Goal: Information Seeking & Learning: Check status

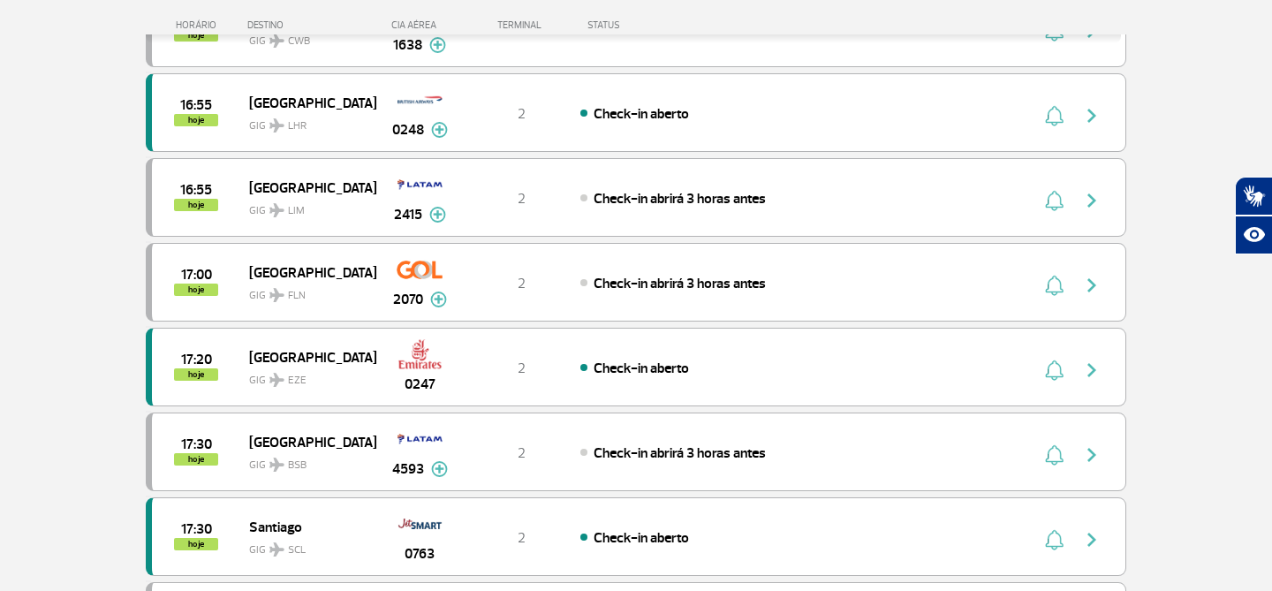
scroll to position [1335, 0]
click at [722, 301] on div "17:00 hoje Florianópolis GIG FLN 2070 2 Check-in abrirá 3 horas antes Parcerias…" at bounding box center [636, 281] width 980 height 79
click at [735, 288] on span "Check-in abrirá 3 horas antes" at bounding box center [680, 283] width 172 height 18
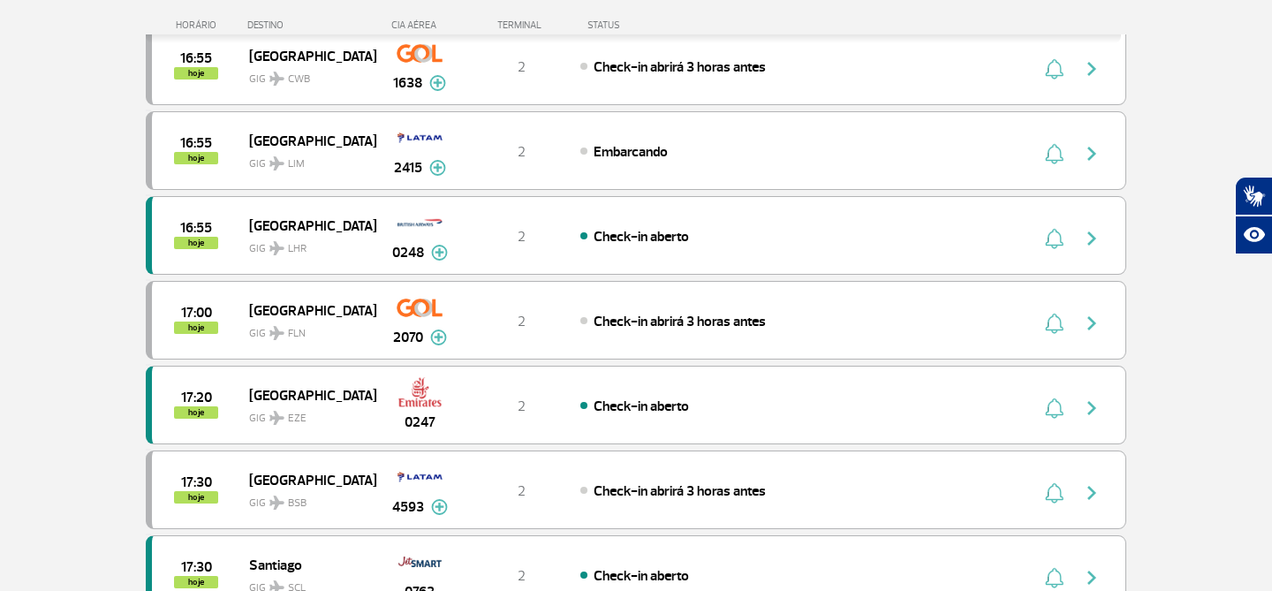
scroll to position [876, 0]
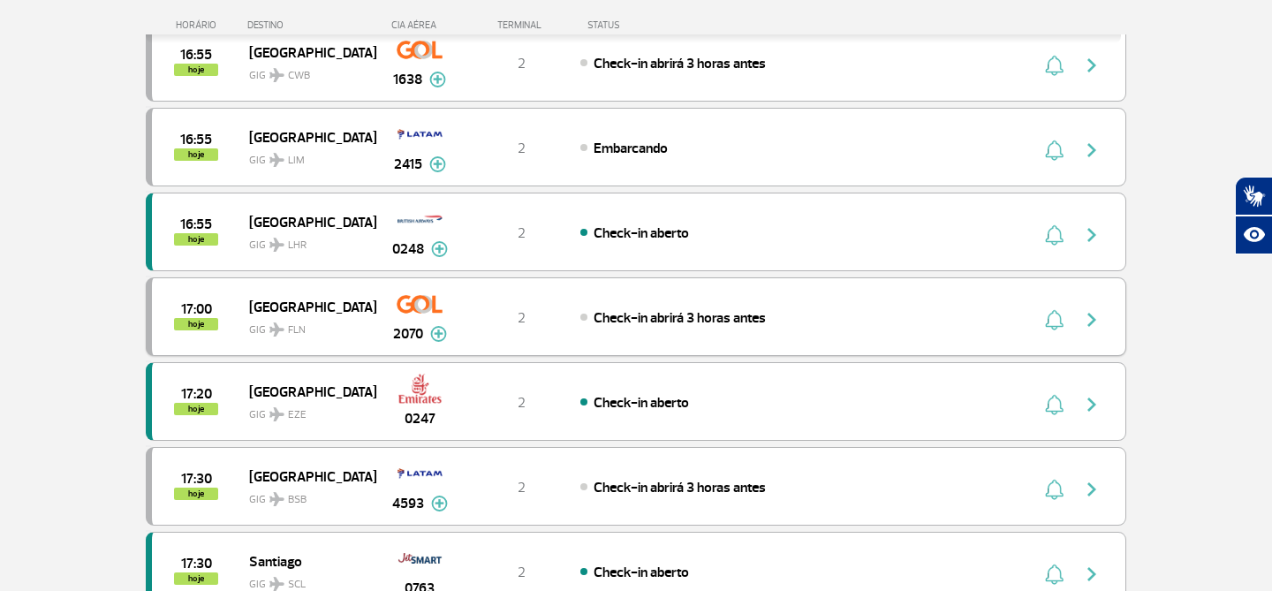
click at [699, 340] on div "17:00 hoje Florianópolis GIG FLN 2070 2 Check-in abrirá 3 horas antes Parcerias…" at bounding box center [636, 316] width 980 height 79
click at [689, 324] on span "Check-in abrirá 3 horas antes" at bounding box center [680, 318] width 172 height 18
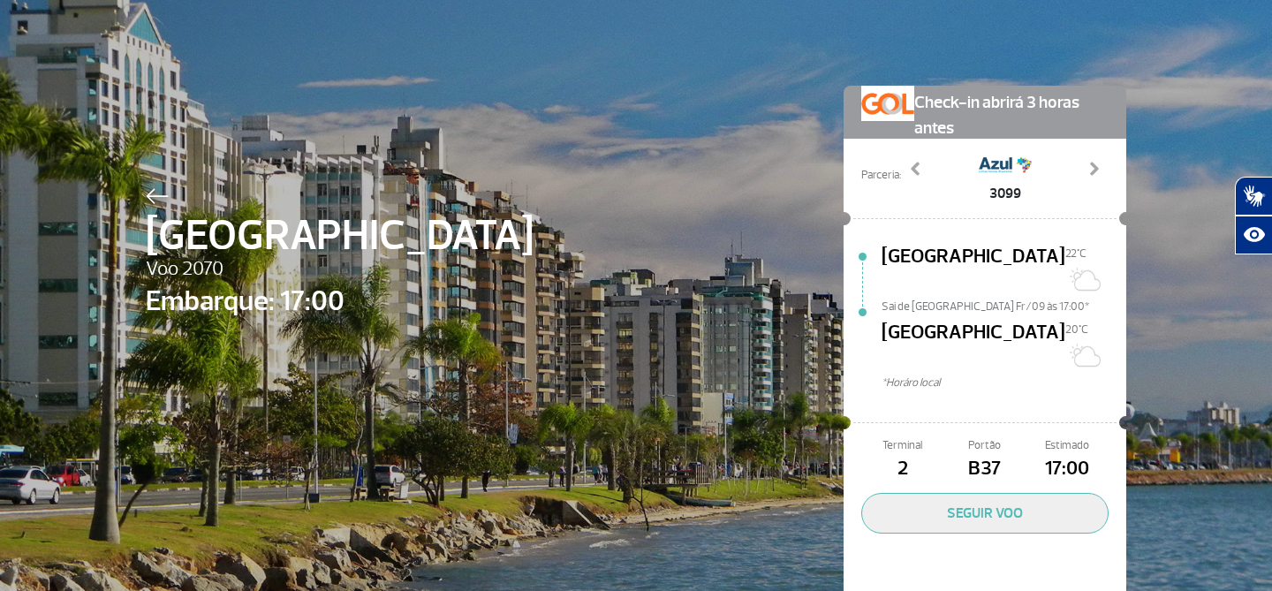
scroll to position [23, 0]
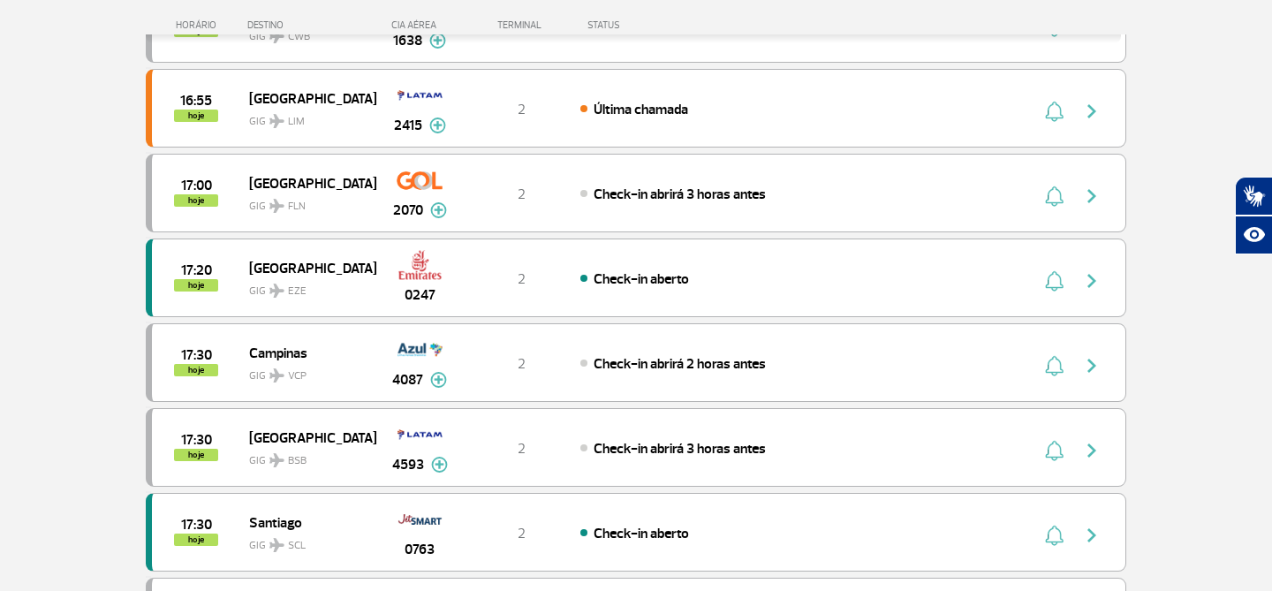
scroll to position [1001, 0]
click at [443, 208] on img at bounding box center [438, 209] width 17 height 16
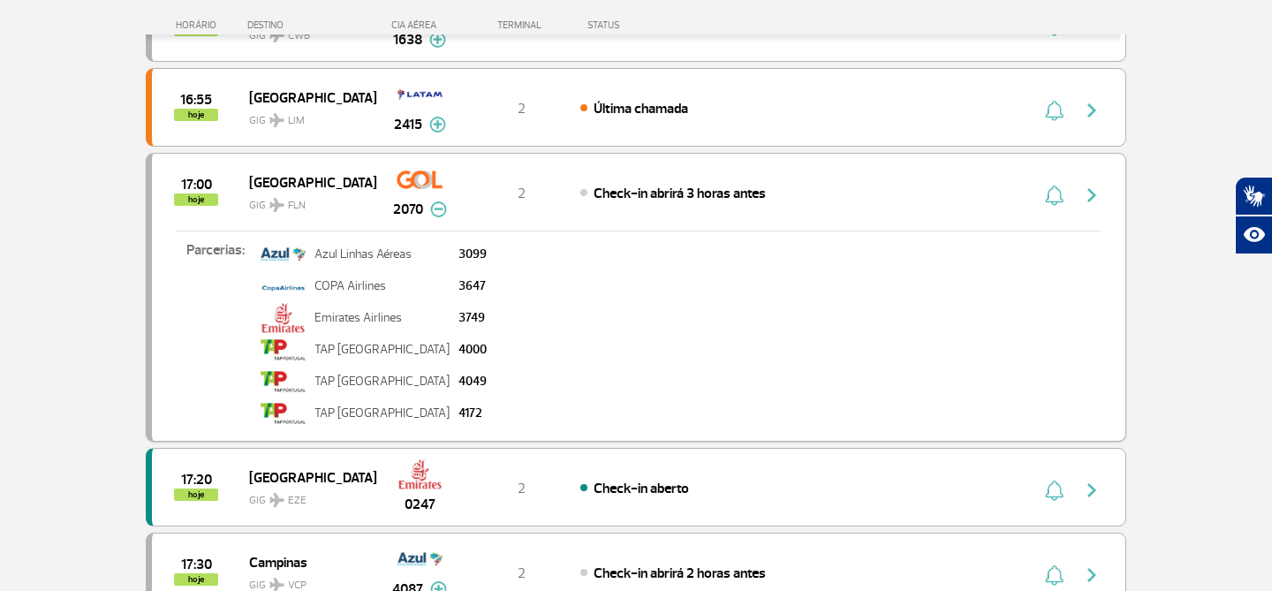
click at [443, 208] on img at bounding box center [438, 209] width 17 height 16
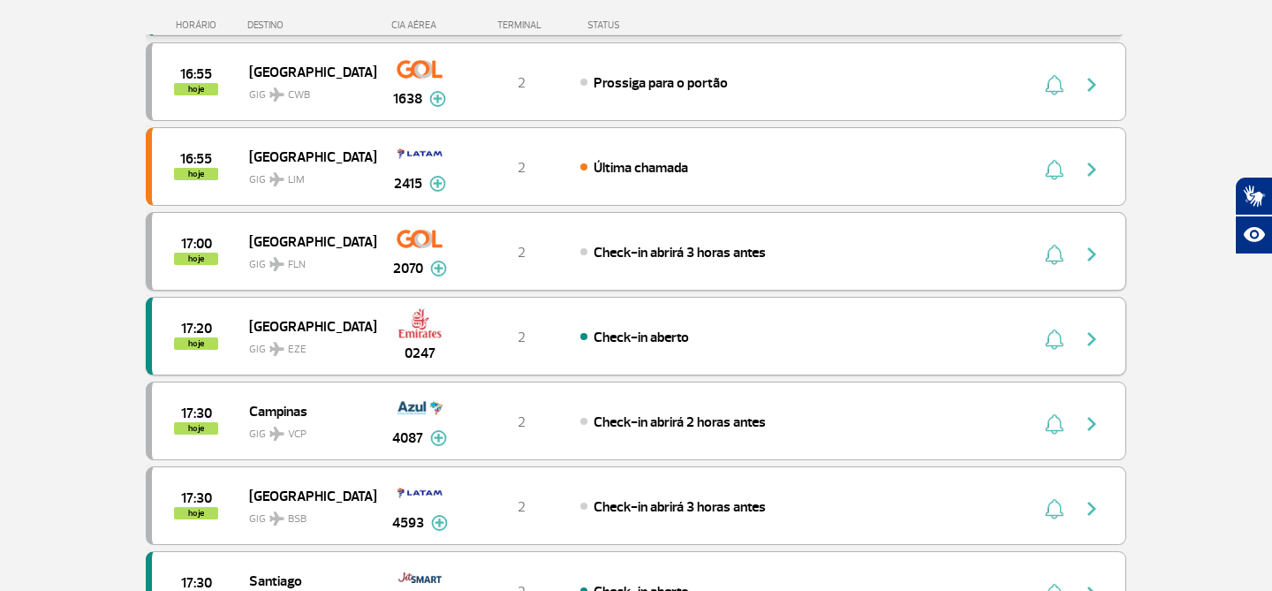
scroll to position [908, 0]
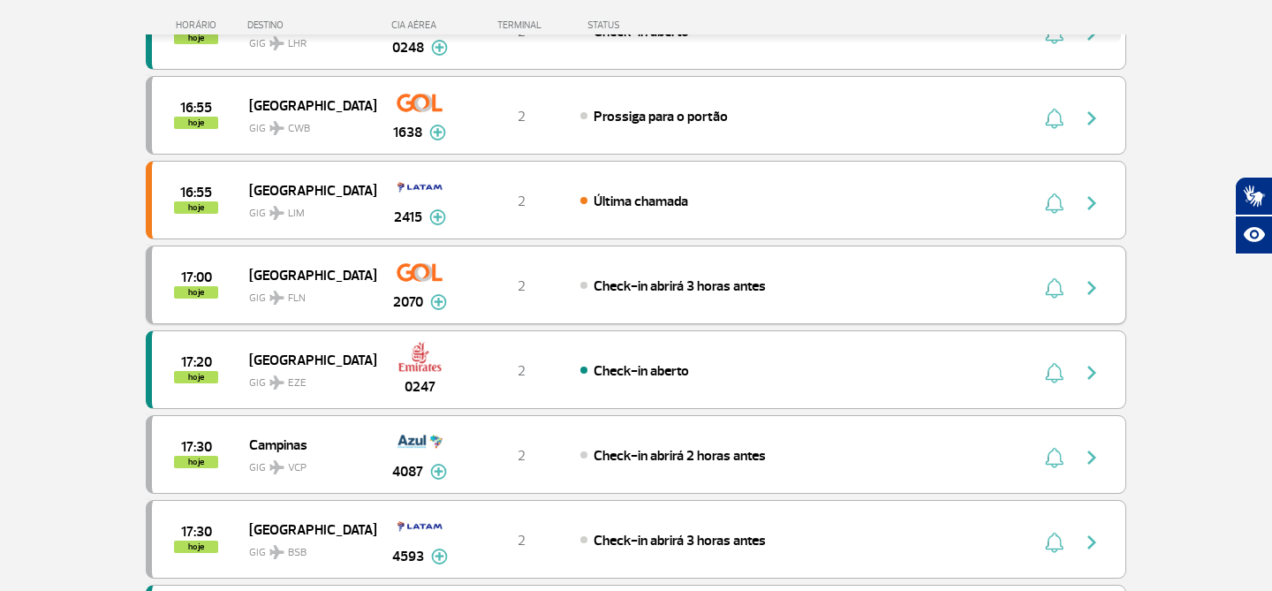
click at [726, 294] on span "Check-in abrirá 3 horas antes" at bounding box center [680, 286] width 172 height 18
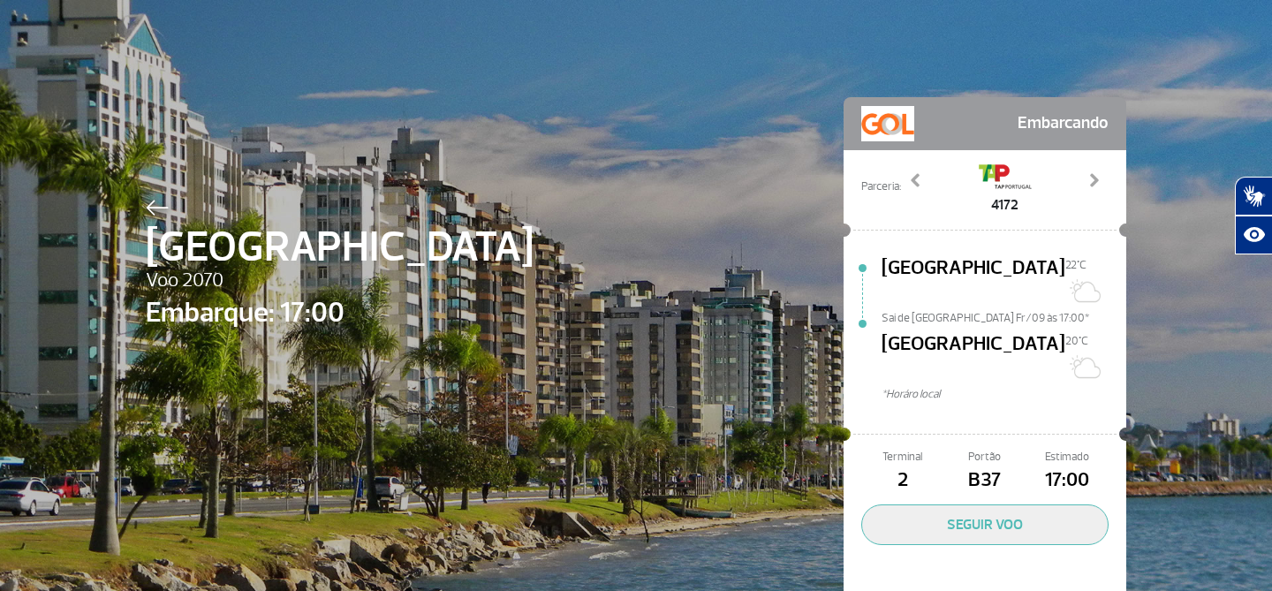
click at [1145, 49] on div "Florianópolis Voo 2070 Embarque: 17:00 Embarcando Parceria: 3099 3647 3749 4000…" at bounding box center [636, 330] width 1272 height 660
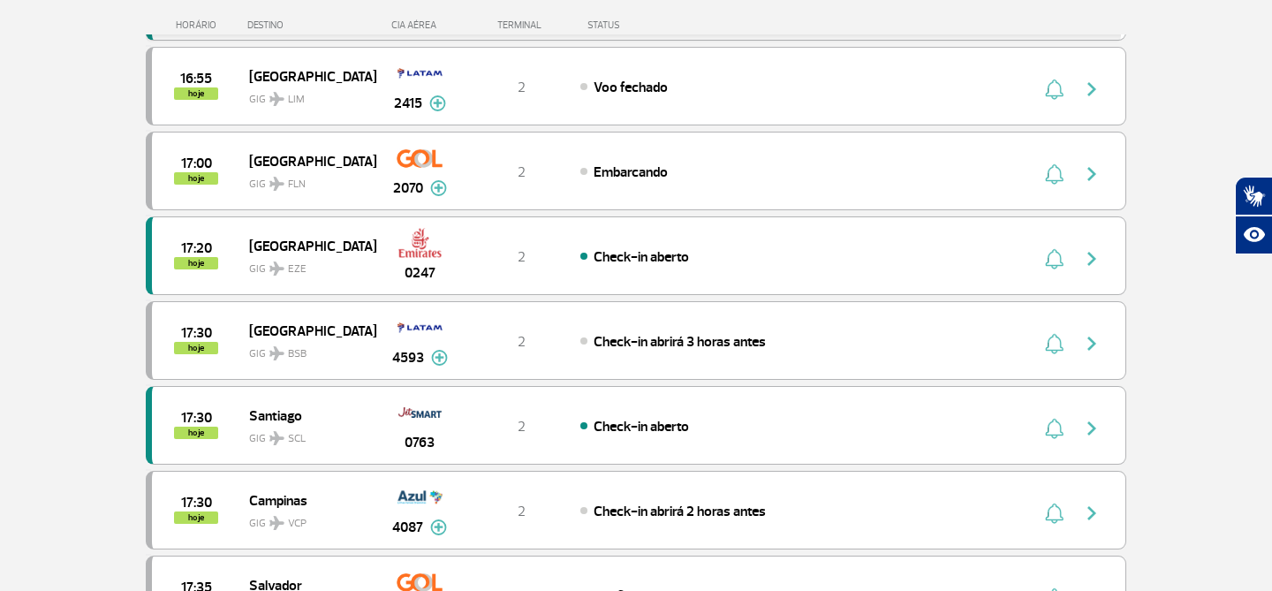
scroll to position [939, 0]
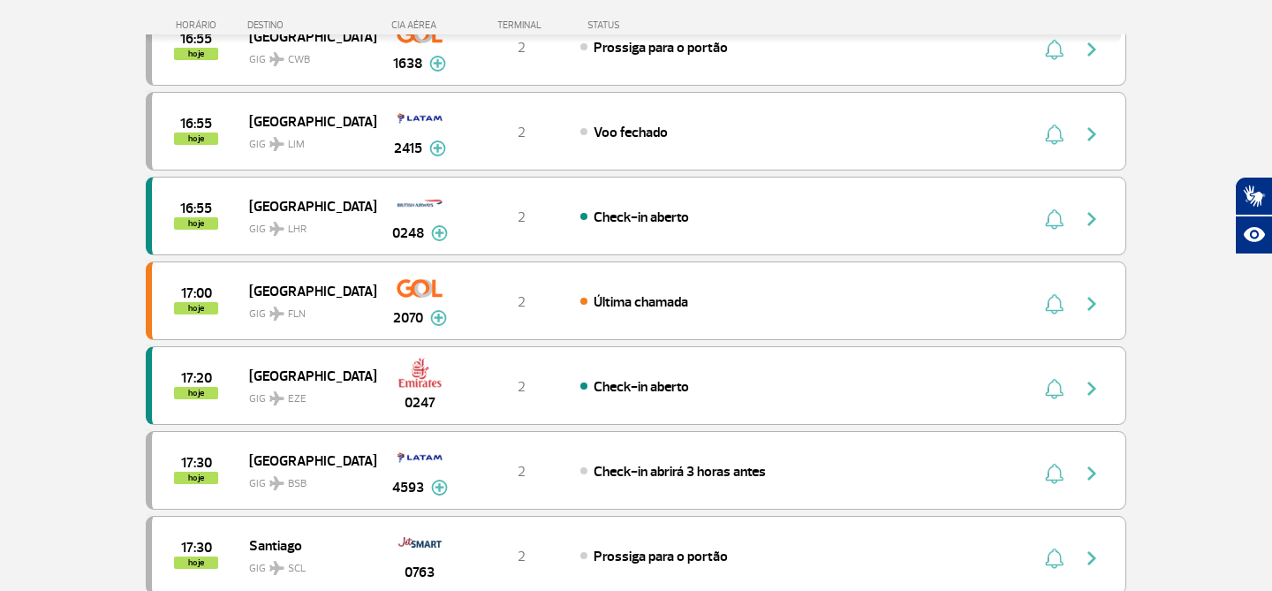
scroll to position [636, 0]
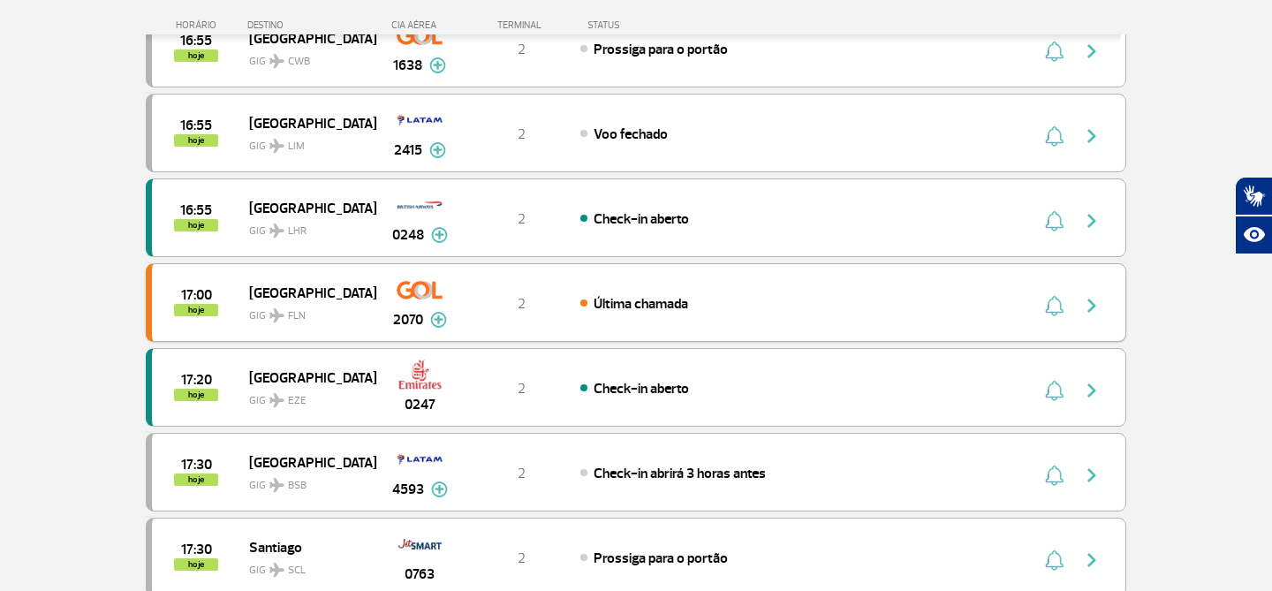
click at [577, 315] on div "17:00 hoje Florianópolis GIG FLN 2070 2 Última chamada Parcerias: Azul Linhas A…" at bounding box center [636, 302] width 980 height 79
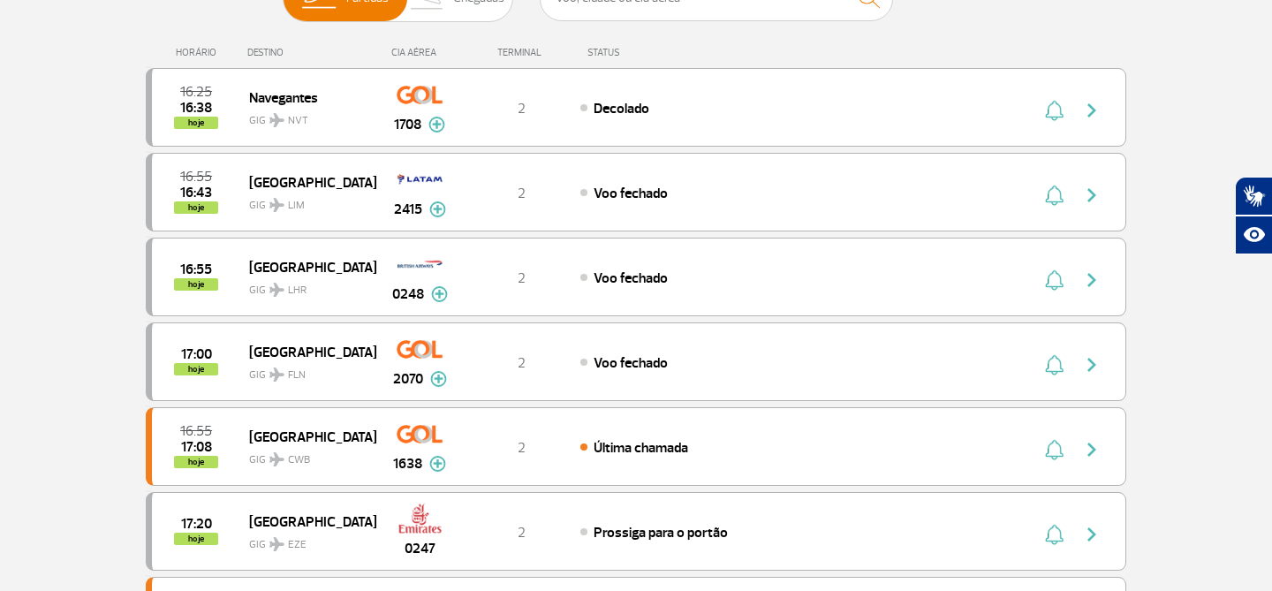
scroll to position [230, 0]
